Goal: Task Accomplishment & Management: Use online tool/utility

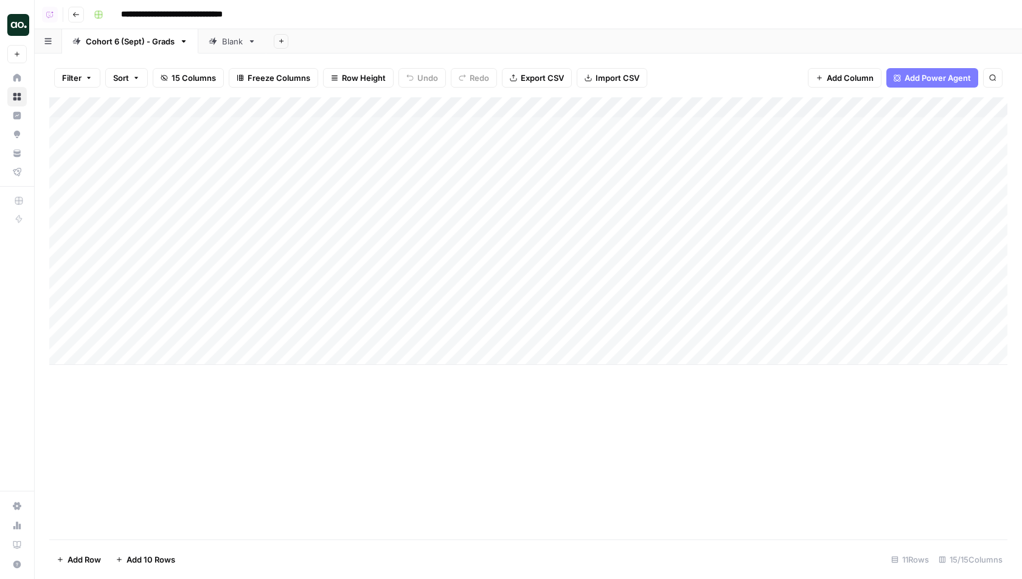
click at [652, 335] on div "Add Column" at bounding box center [528, 231] width 958 height 268
type textarea "**********"
click at [686, 379] on div "Add Column" at bounding box center [528, 318] width 958 height 442
click at [938, 331] on div "Add Column" at bounding box center [528, 231] width 958 height 268
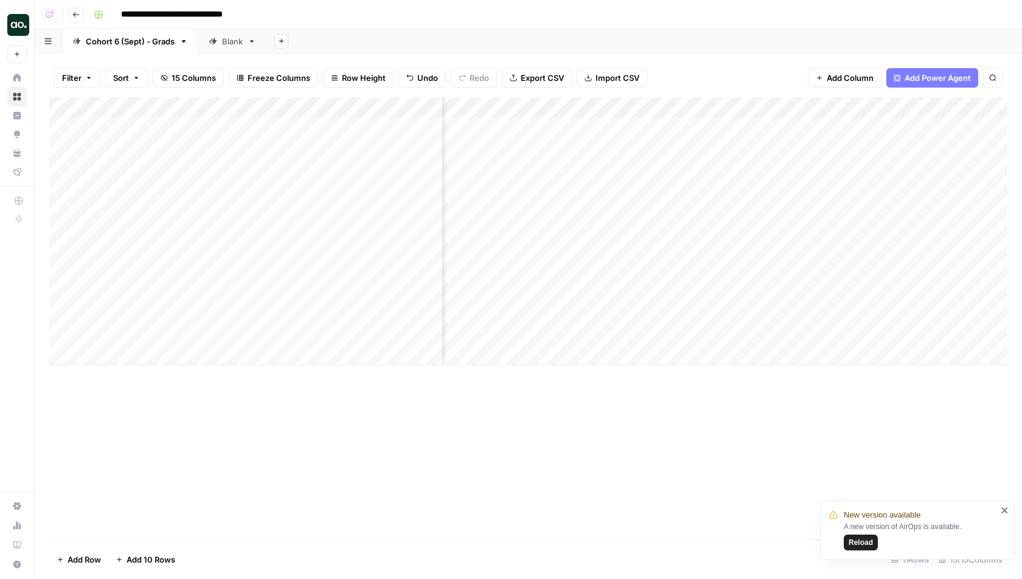
scroll to position [0, 398]
click at [761, 333] on div "Add Column" at bounding box center [528, 231] width 958 height 268
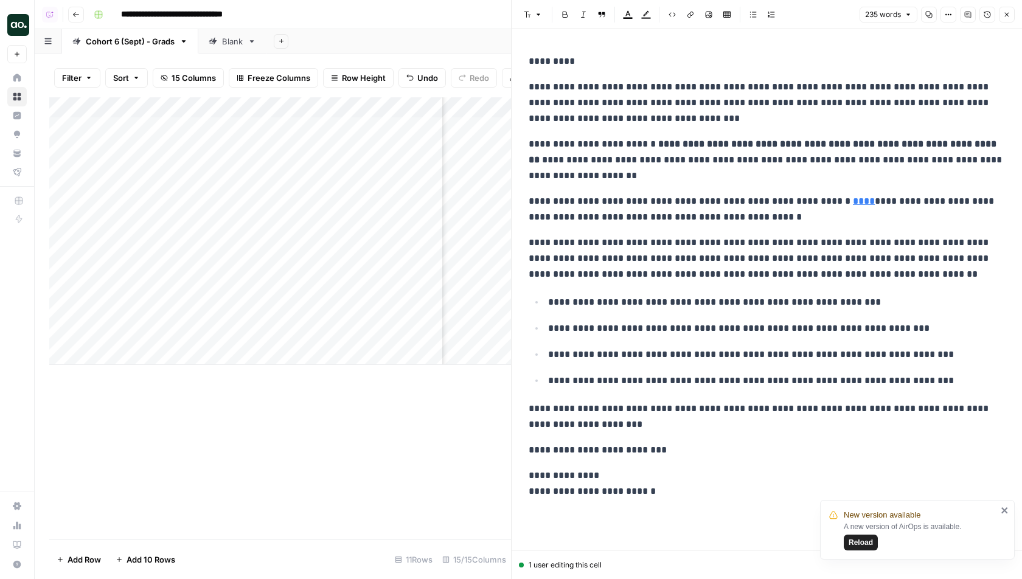
click at [1005, 13] on icon "button" at bounding box center [1006, 14] width 7 height 7
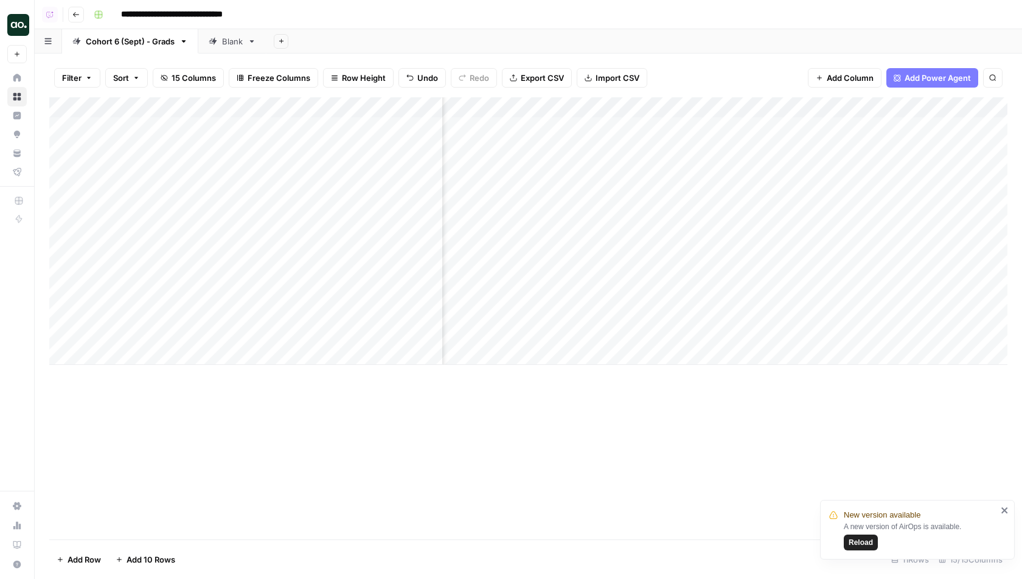
scroll to position [0, 872]
click at [804, 333] on div "Add Column" at bounding box center [528, 231] width 958 height 268
